Goal: Information Seeking & Learning: Learn about a topic

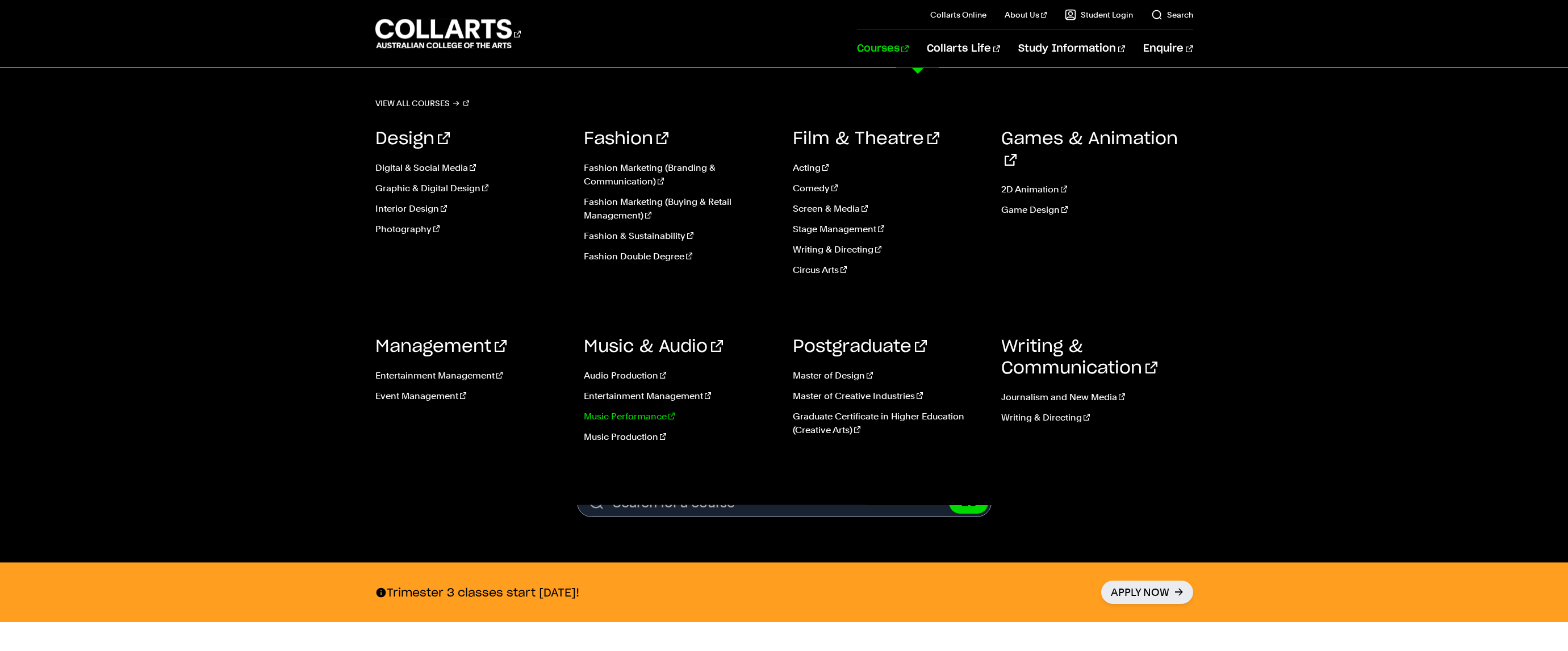
click at [616, 421] on link "Music Performance" at bounding box center [679, 417] width 192 height 14
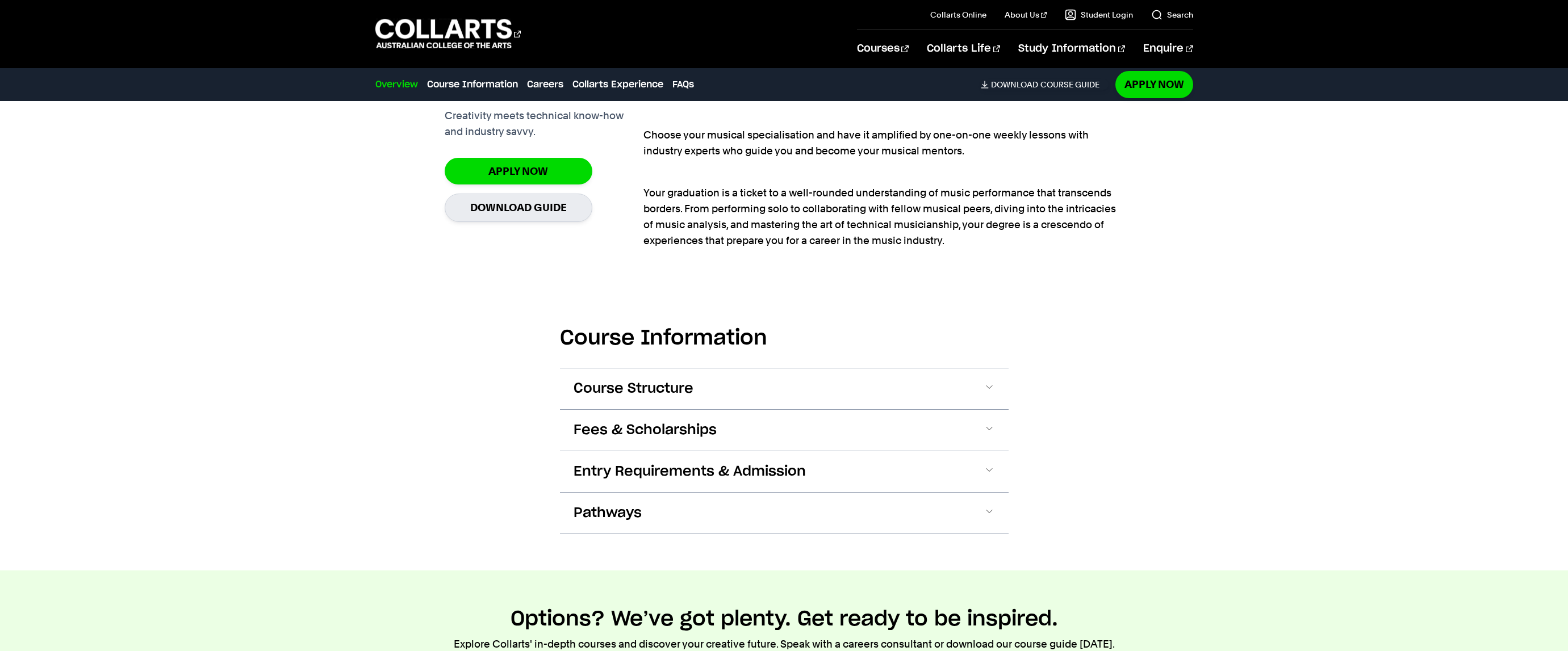
scroll to position [1025, 0]
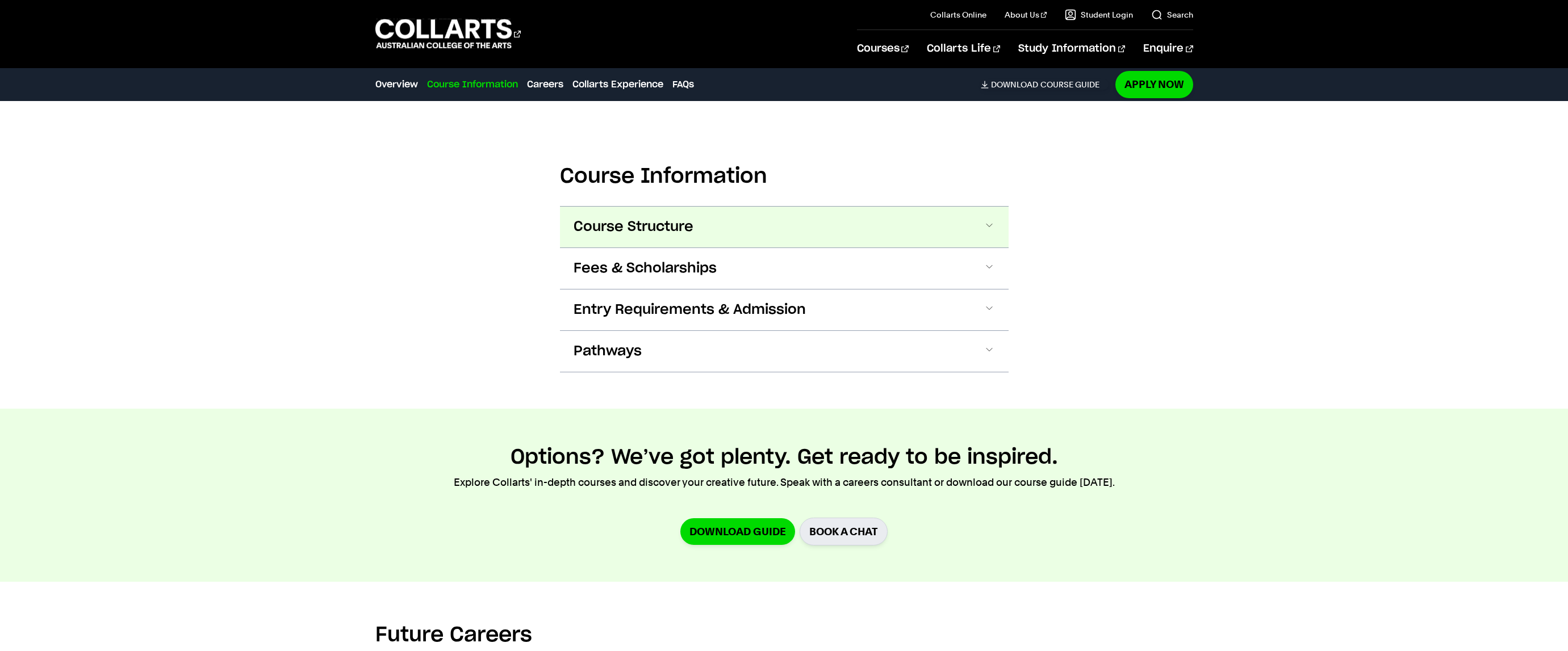
click at [985, 227] on span at bounding box center [989, 227] width 12 height 14
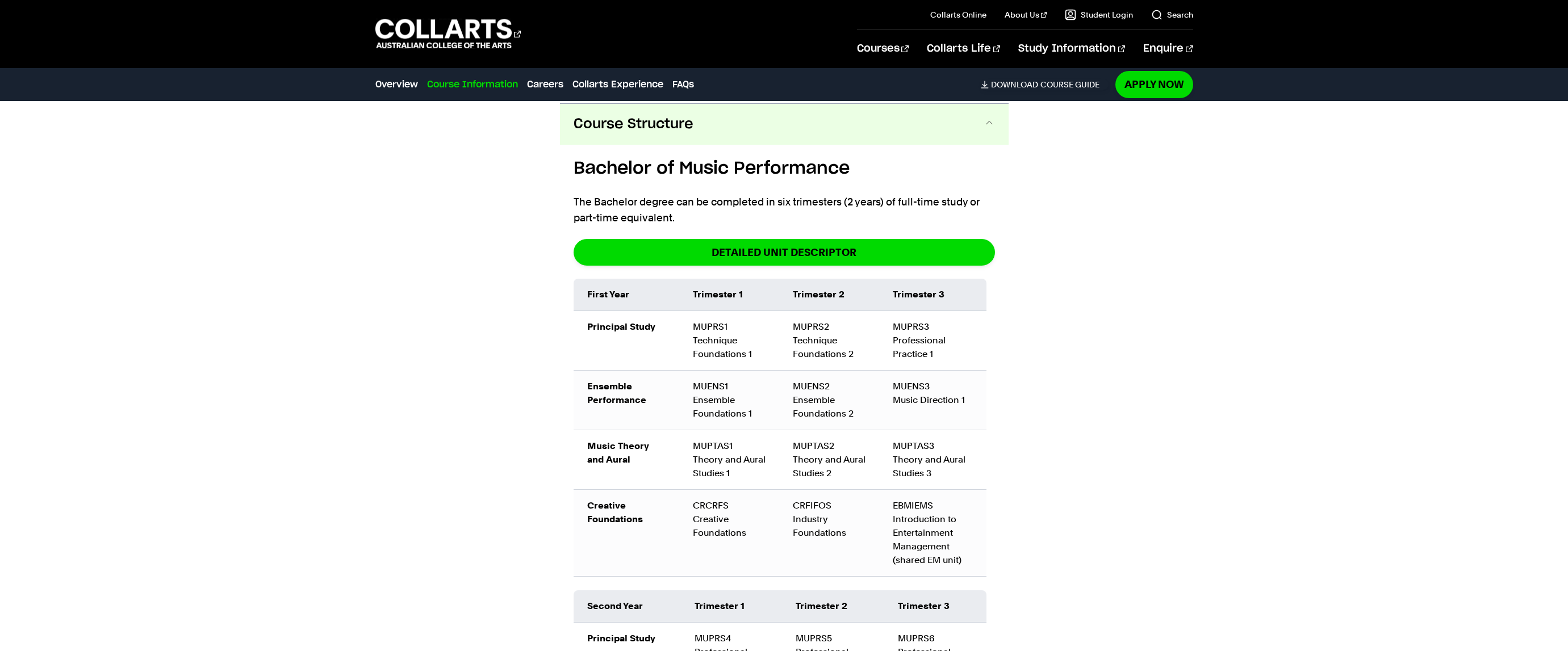
scroll to position [1129, 0]
click at [824, 328] on td "MUPRS2 Technique Foundations 2" at bounding box center [828, 338] width 100 height 60
click at [731, 403] on div "MUENS1 Ensemble Foundations 1" at bounding box center [729, 398] width 73 height 41
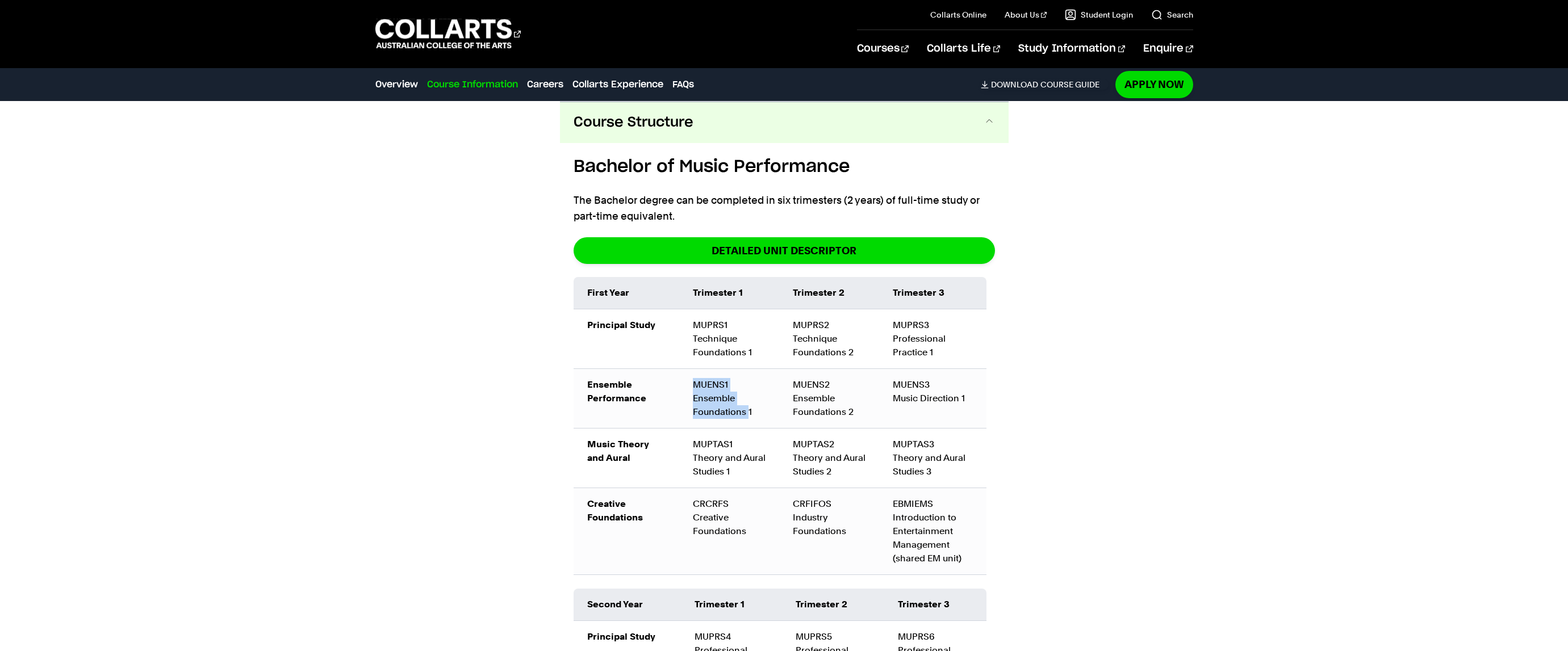
drag, startPoint x: 695, startPoint y: 384, endPoint x: 749, endPoint y: 410, distance: 59.9
click at [749, 410] on div "MUENS1 Ensemble Foundations 1" at bounding box center [729, 398] width 73 height 41
